Goal: Navigation & Orientation: Find specific page/section

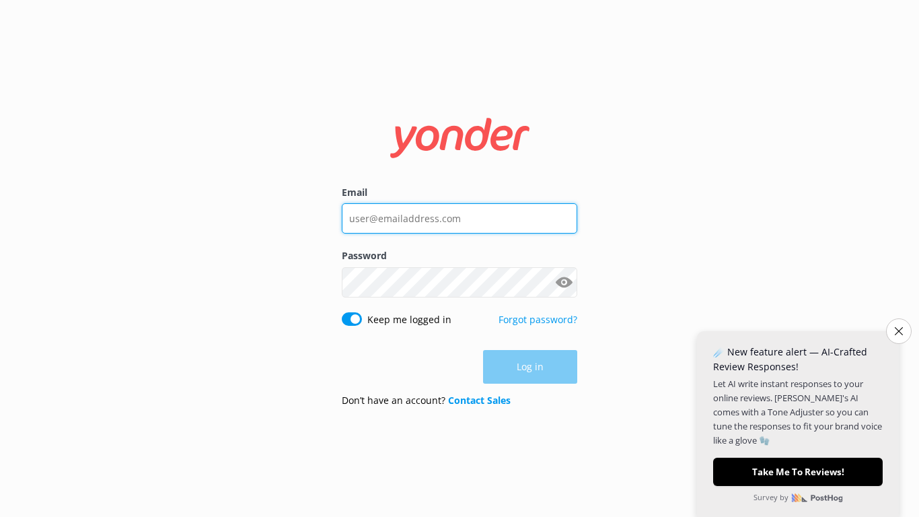
click at [441, 217] on input "Email" at bounding box center [460, 218] width 236 height 30
click at [484, 412] on form "Email Password Show password Keep me logged in Forgot password? Log in Don’t ha…" at bounding box center [460, 259] width 236 height 318
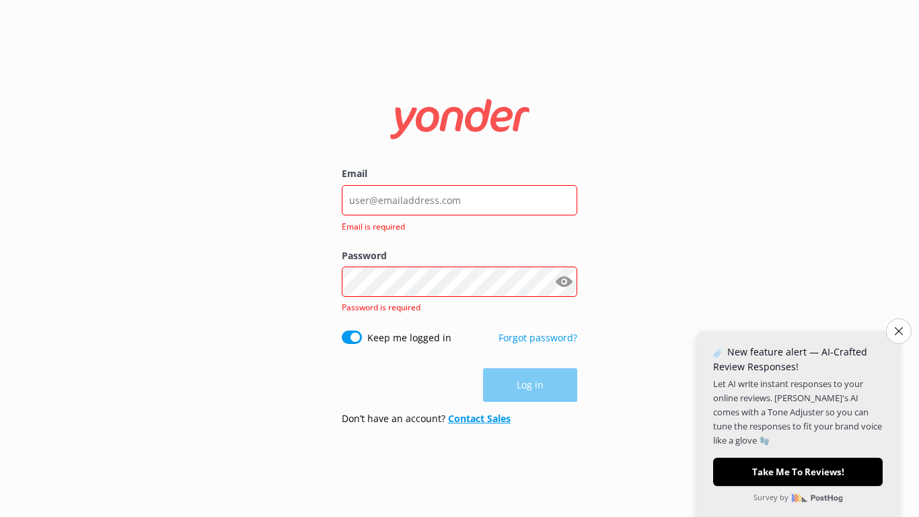
click at [476, 416] on link "Contact Sales" at bounding box center [479, 418] width 63 height 13
